Goal: Task Accomplishment & Management: Manage account settings

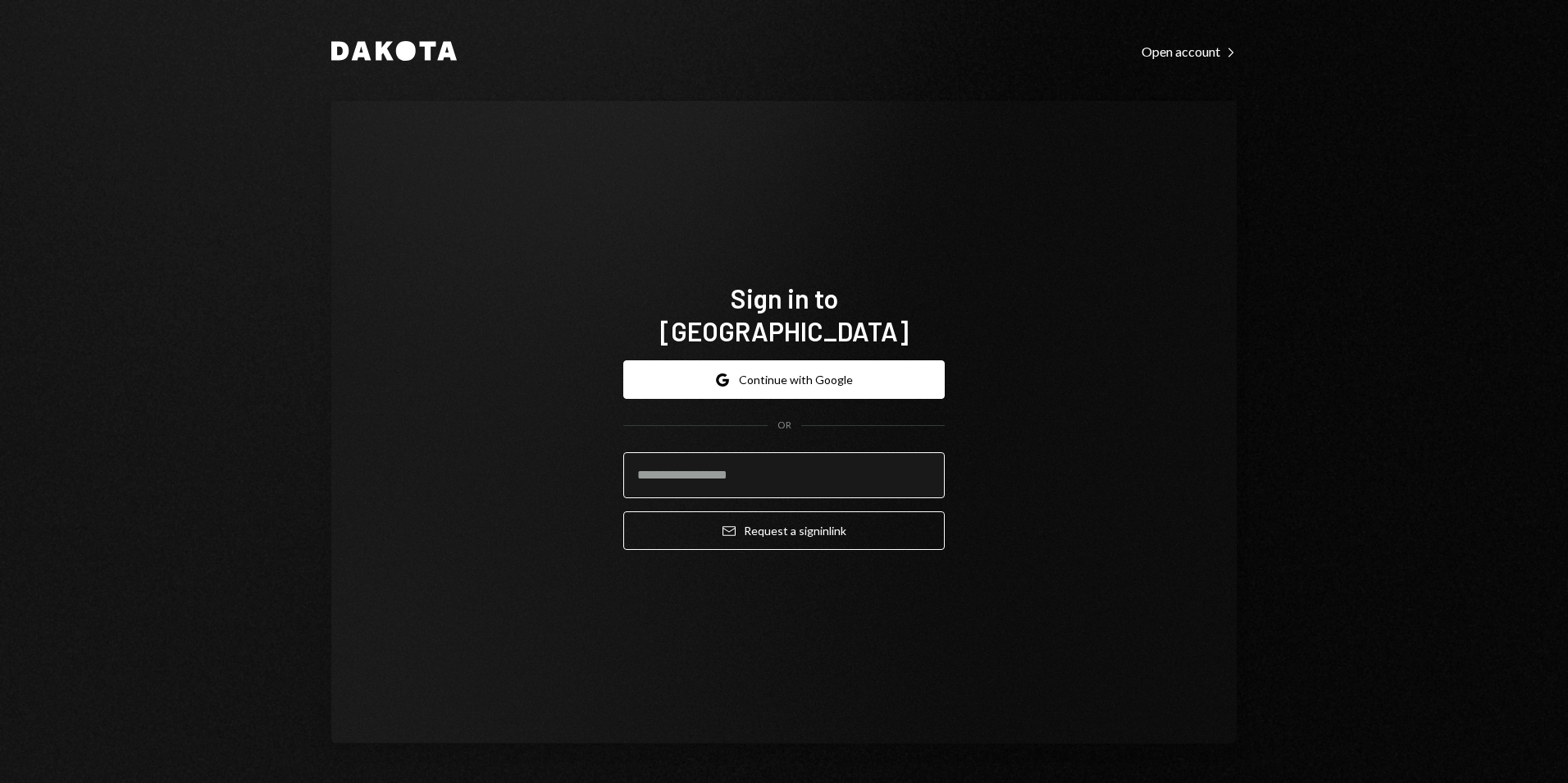
type input "**********"
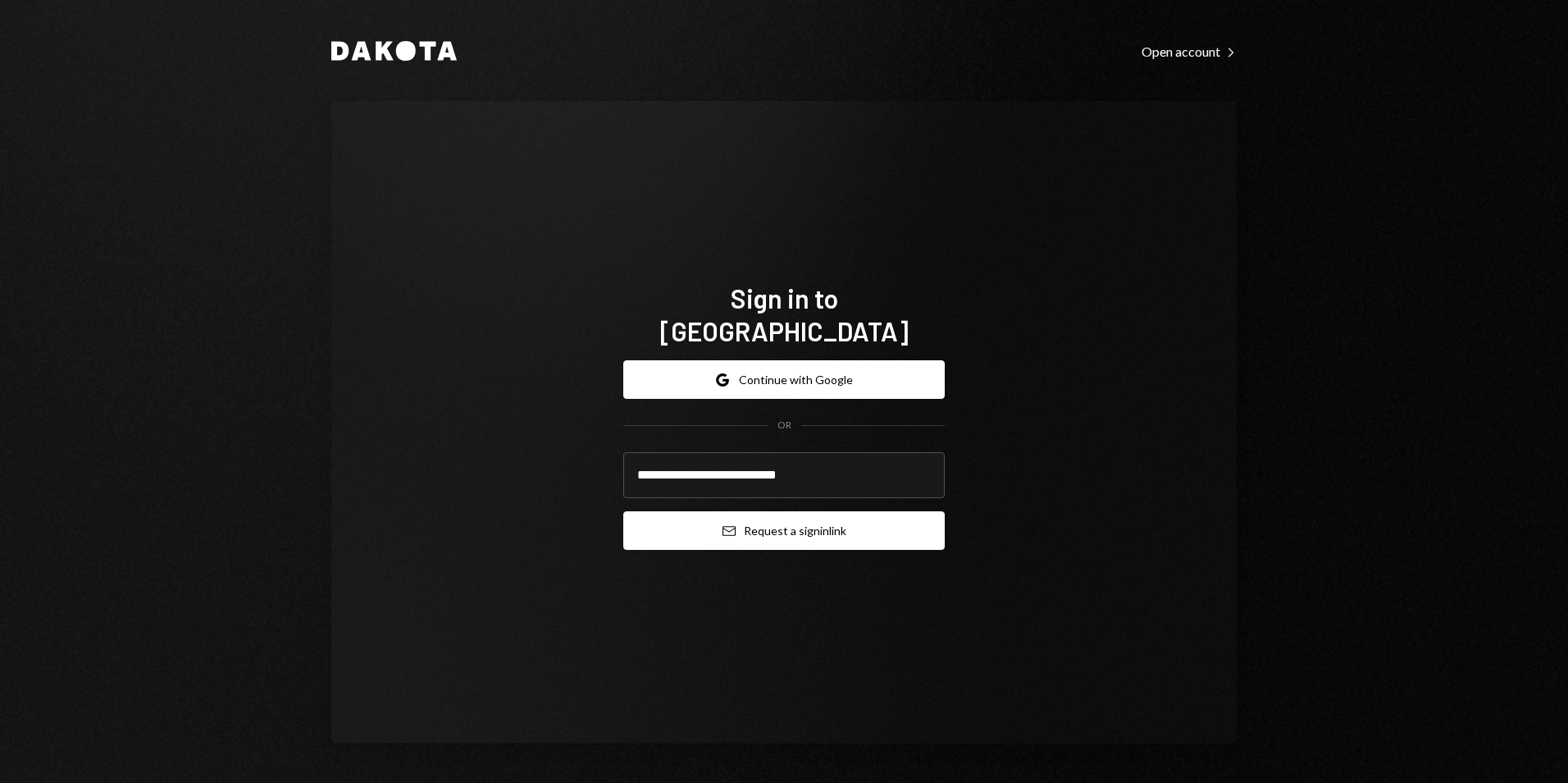
click at [798, 523] on button "Email Request a sign in link" at bounding box center [784, 530] width 322 height 39
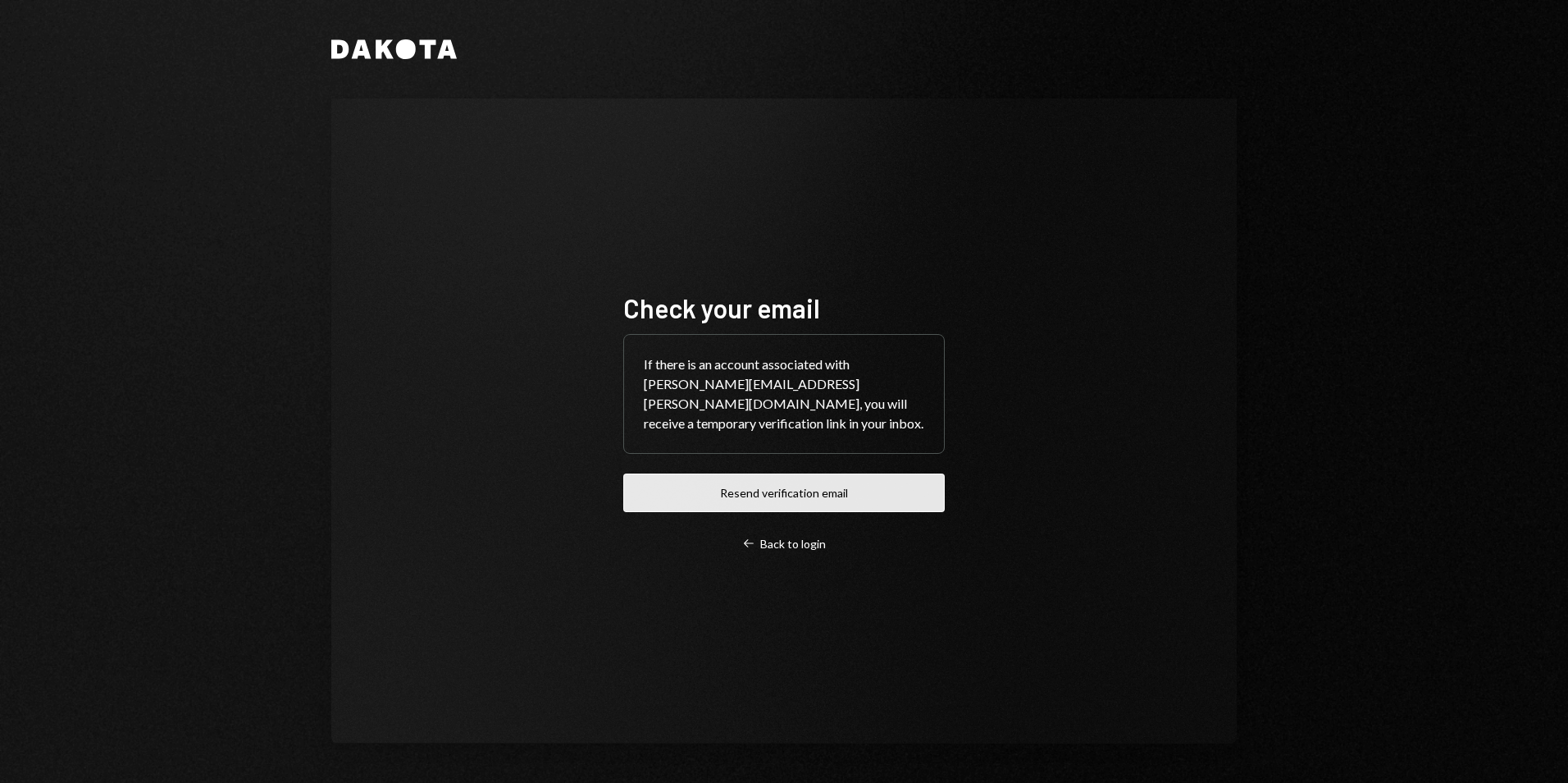
click at [798, 490] on button "Resend verification email" at bounding box center [784, 492] width 322 height 39
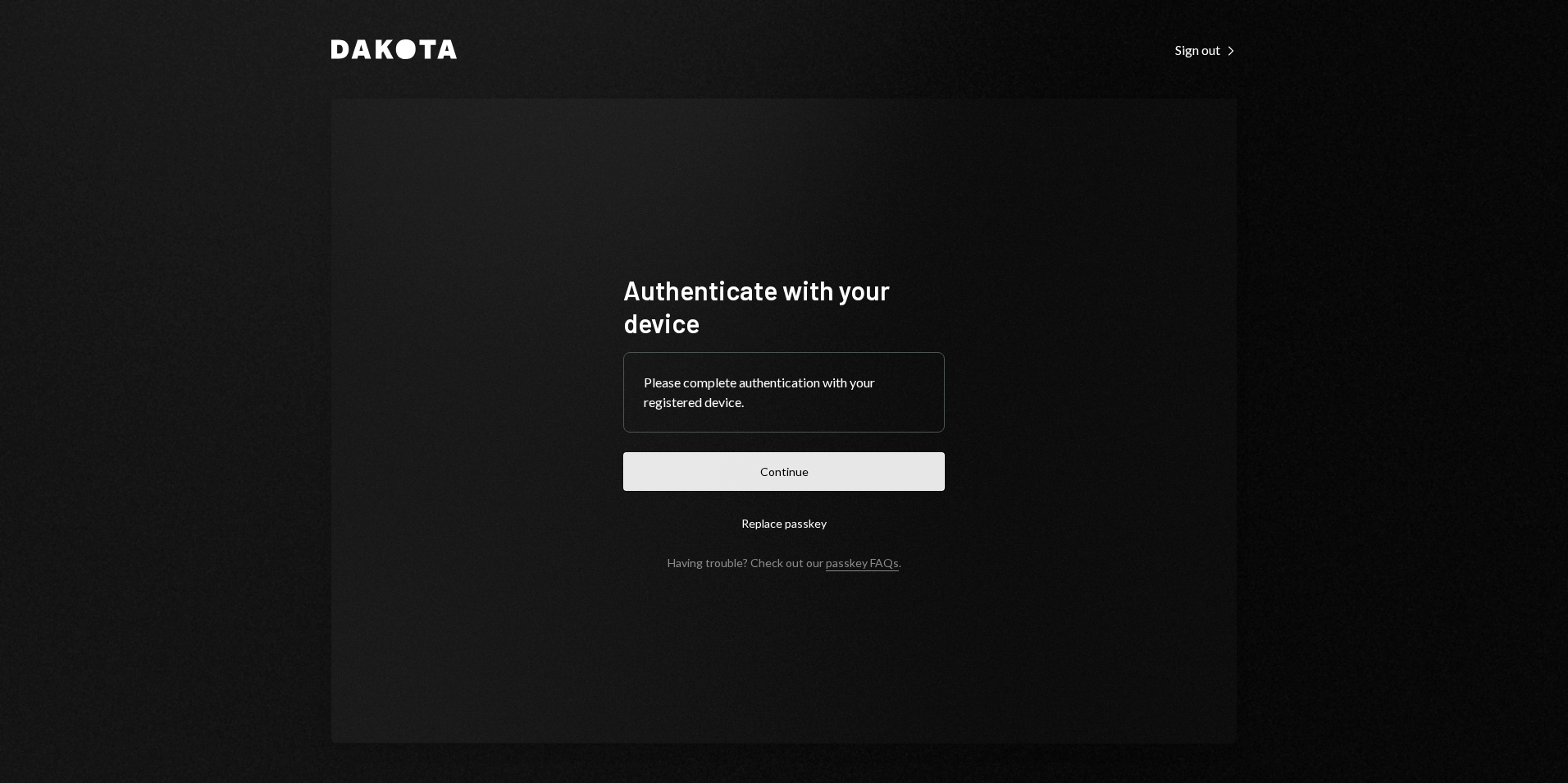
click at [716, 467] on button "Continue" at bounding box center [784, 471] width 322 height 39
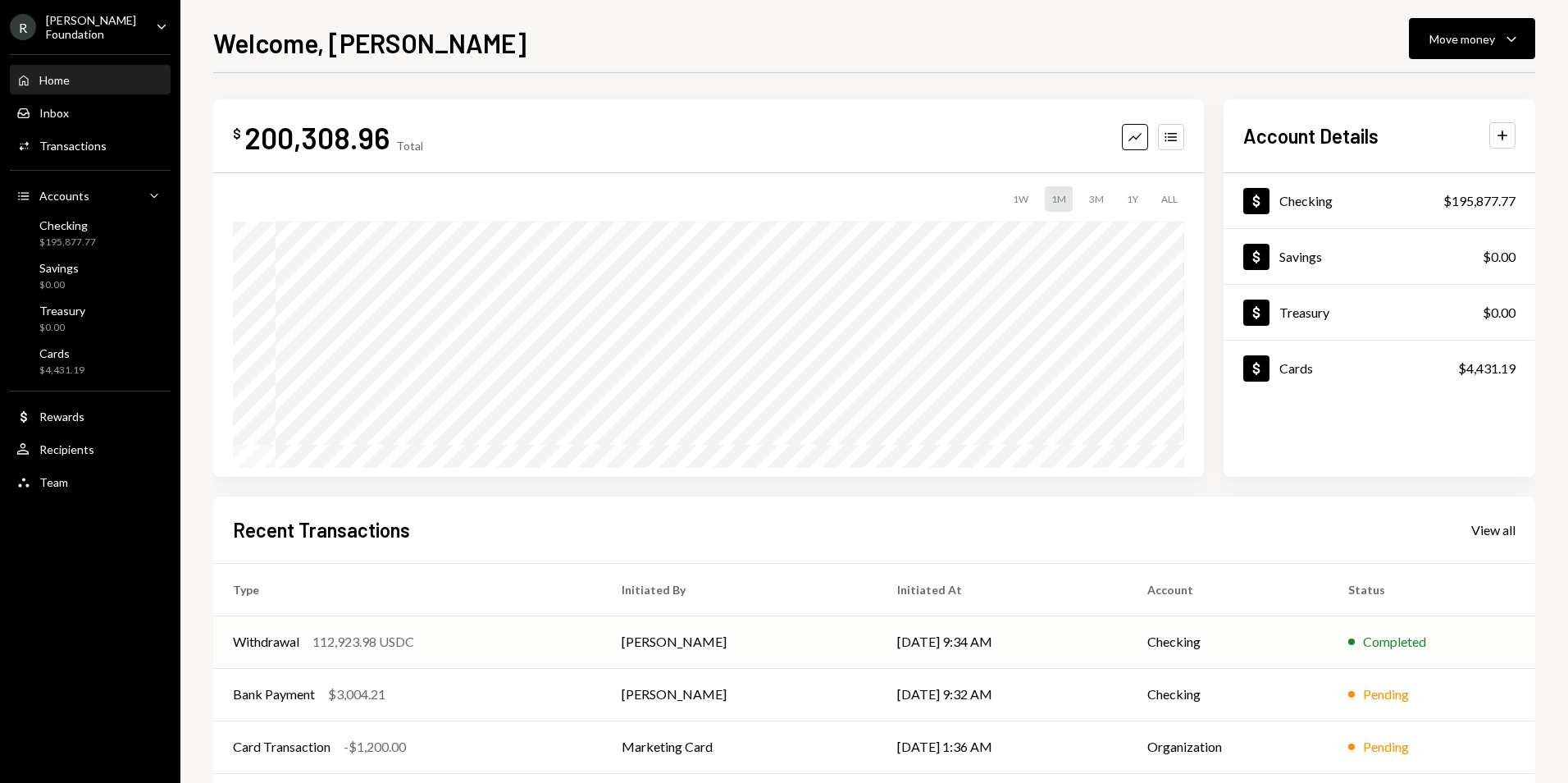
scroll to position [128, 0]
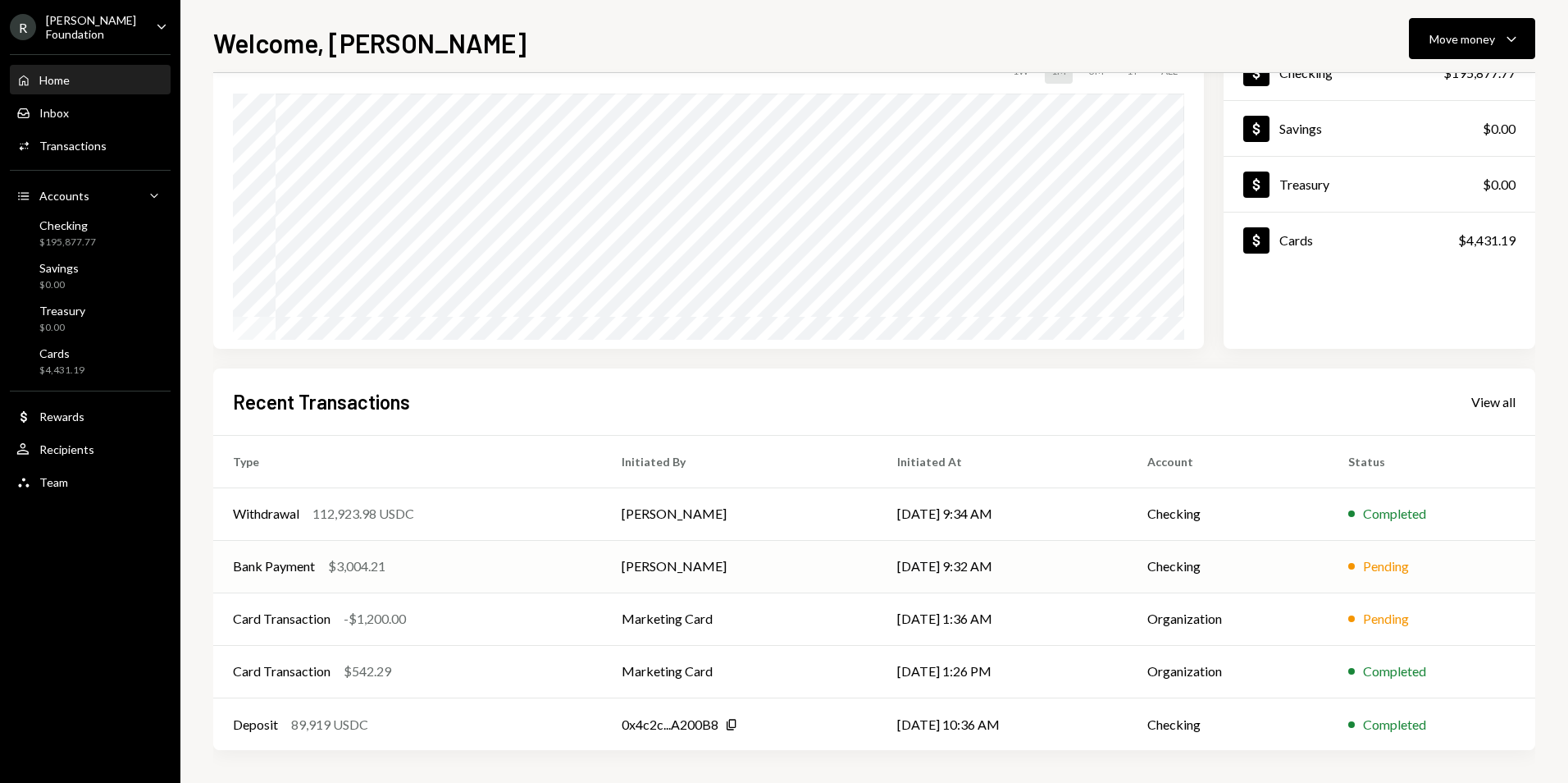
drag, startPoint x: 976, startPoint y: 569, endPoint x: 1013, endPoint y: 566, distance: 37.1
click at [976, 569] on td "10/13/25 9:32 AM" at bounding box center [1002, 566] width 250 height 52
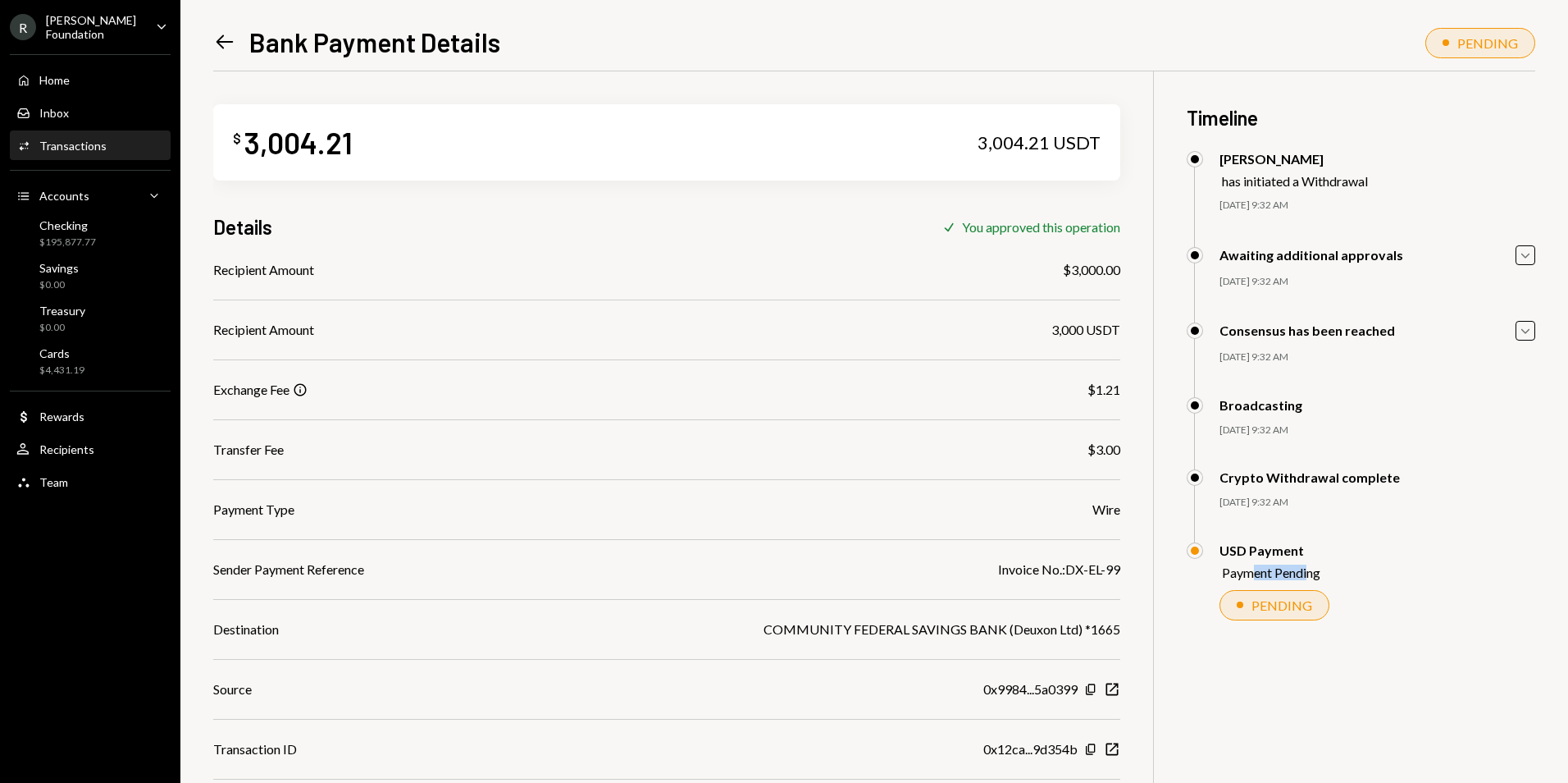
drag, startPoint x: 1253, startPoint y: 575, endPoint x: 1309, endPoint y: 572, distance: 56.1
click at [1309, 572] on div "Payment Pending" at bounding box center [1272, 573] width 99 height 16
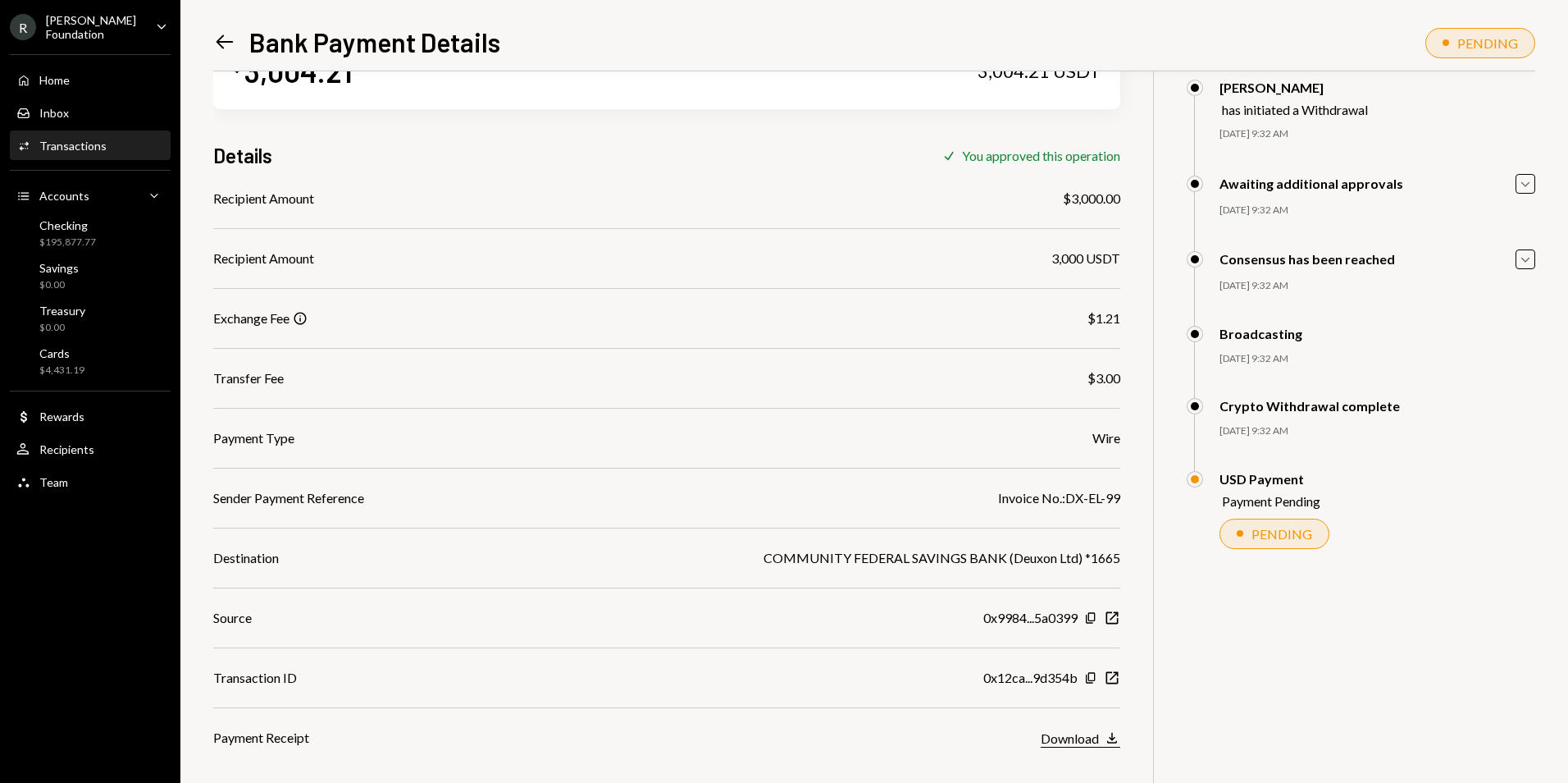
click at [1093, 744] on div "Download" at bounding box center [1069, 738] width 58 height 16
